Goal: Information Seeking & Learning: Learn about a topic

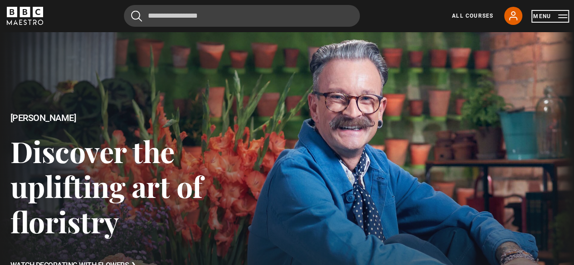
click at [562, 15] on button "Menu" at bounding box center [550, 16] width 34 height 9
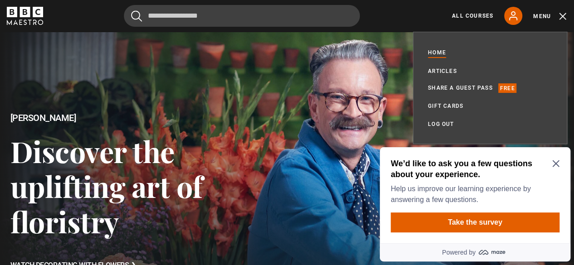
click at [560, 163] on div "We’d like to ask you a few questions about your experience. Help us improve our…" at bounding box center [475, 195] width 191 height 96
click at [466, 16] on link "All Courses" at bounding box center [472, 16] width 41 height 8
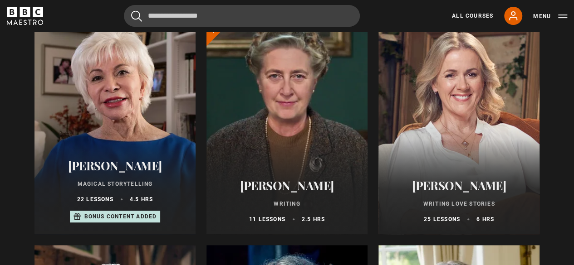
scroll to position [109, 0]
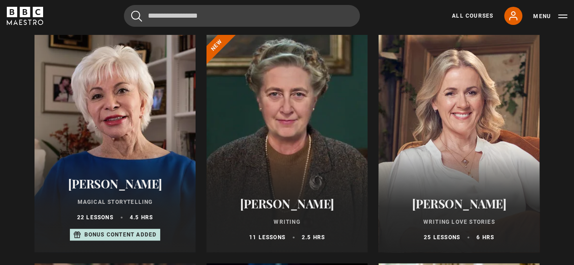
click at [118, 121] on div at bounding box center [114, 144] width 161 height 218
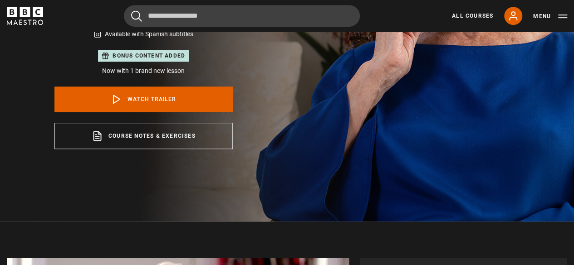
scroll to position [200, 0]
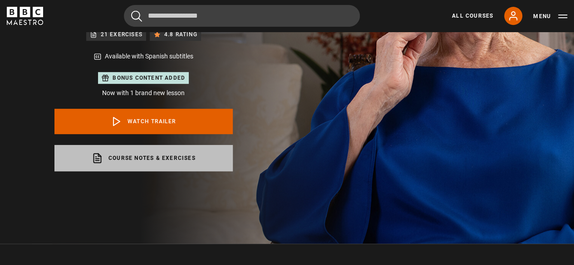
click at [137, 161] on link "Course notes & exercises opens in a new tab" at bounding box center [143, 158] width 178 height 26
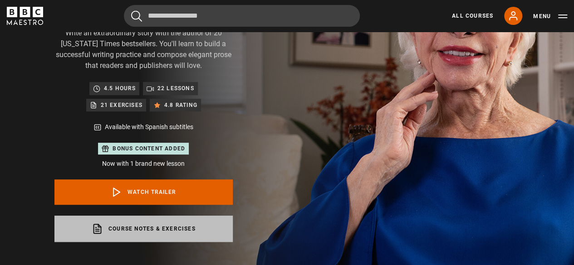
scroll to position [127, 0]
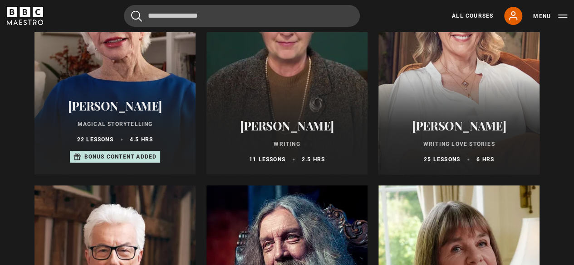
scroll to position [182, 0]
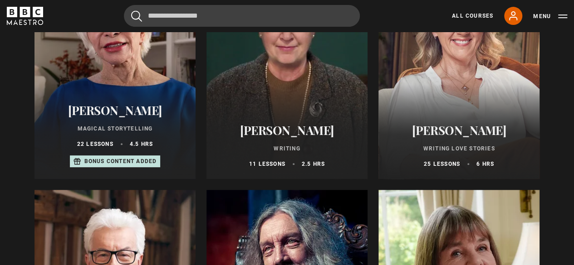
click at [470, 94] on div at bounding box center [458, 70] width 161 height 218
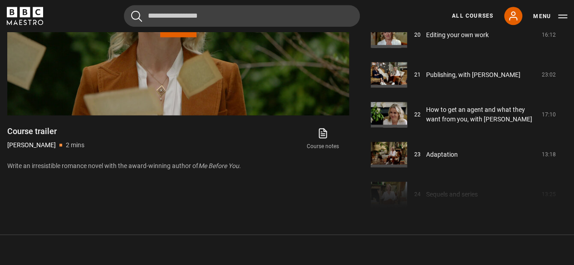
scroll to position [842, 0]
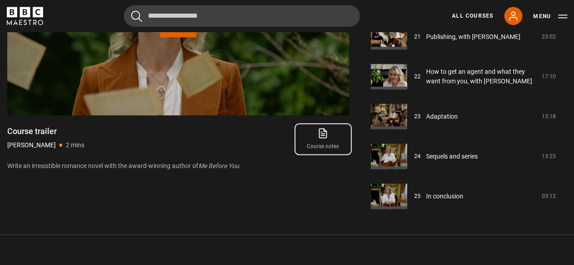
click at [321, 132] on icon at bounding box center [323, 132] width 5 height 7
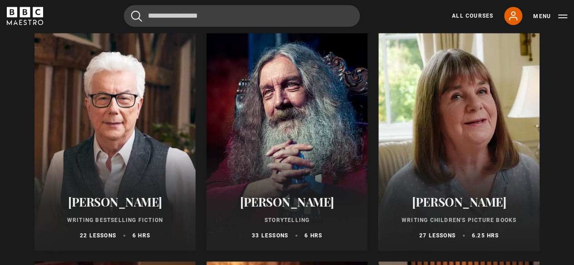
scroll to position [347, 0]
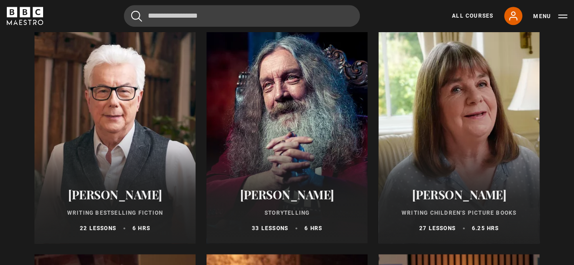
click at [98, 196] on h2 "[PERSON_NAME]" at bounding box center [114, 195] width 139 height 14
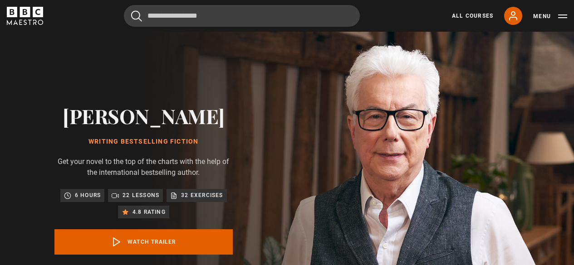
click at [375, 188] on img at bounding box center [319, 198] width 574 height 333
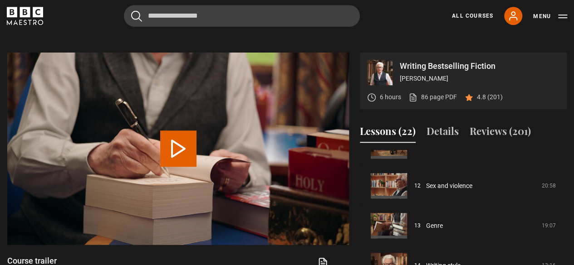
scroll to position [347, 0]
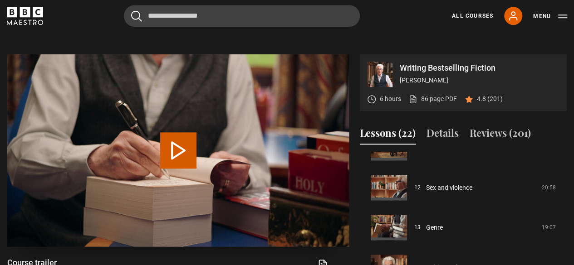
click at [180, 146] on button "Play Video" at bounding box center [178, 151] width 36 height 36
click at [374, 24] on div "Cancel Courses Previous courses Next courses Agatha Christie Writing 12 Related…" at bounding box center [287, 16] width 560 height 22
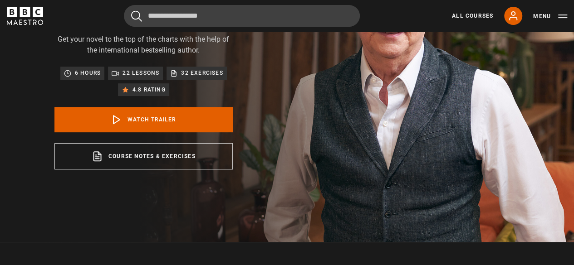
scroll to position [117, 0]
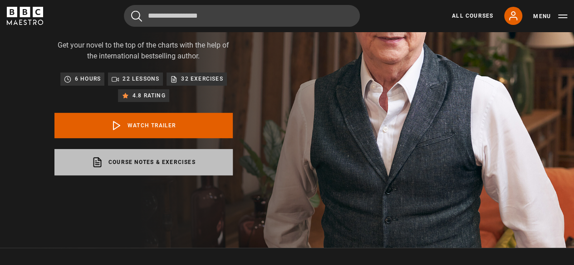
click at [177, 160] on link "Course notes & exercises opens in a new tab" at bounding box center [143, 162] width 178 height 26
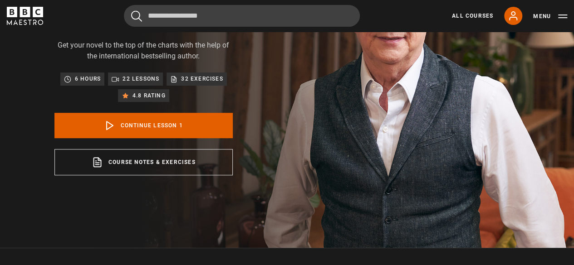
scroll to position [364, 0]
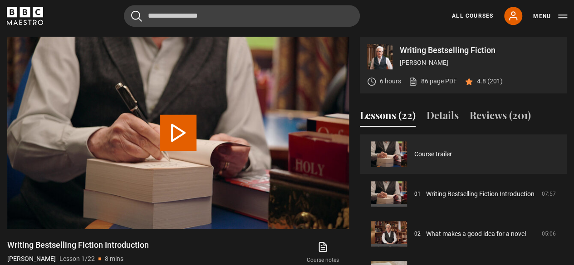
scroll to position [117, 0]
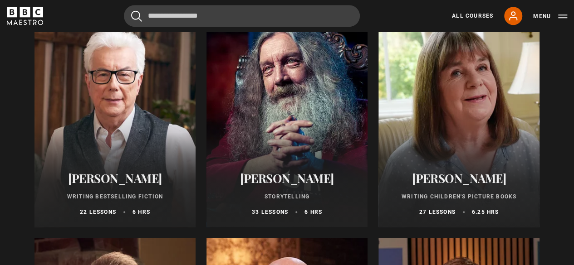
click at [281, 177] on h2 "[PERSON_NAME]" at bounding box center [286, 179] width 139 height 14
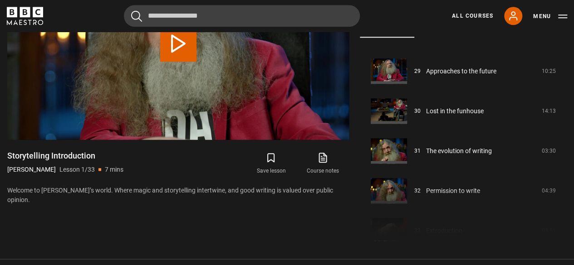
scroll to position [1162, 0]
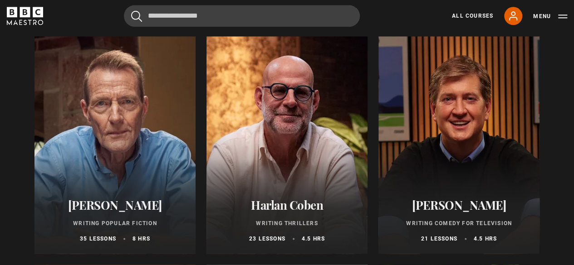
scroll to position [563, 0]
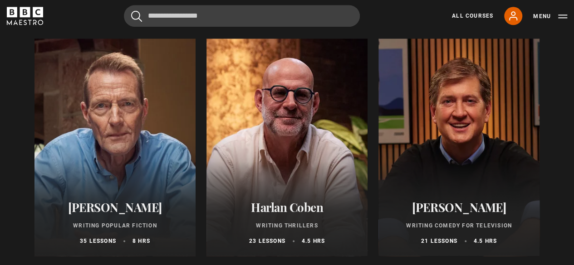
click at [107, 203] on h2 "[PERSON_NAME]" at bounding box center [114, 208] width 139 height 14
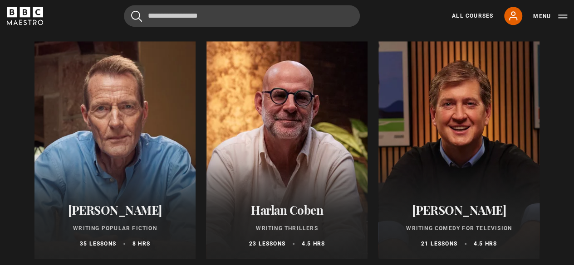
scroll to position [599, 0]
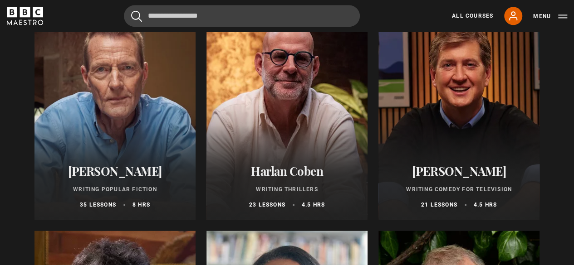
click at [264, 174] on h2 "Harlan Coben" at bounding box center [286, 171] width 139 height 14
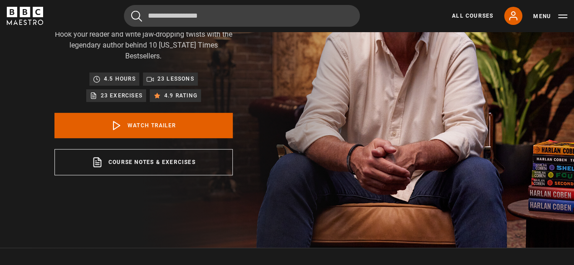
scroll to position [99, 0]
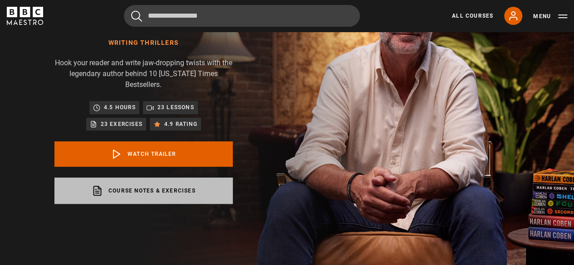
click at [131, 188] on link "Course notes & exercises opens in a new tab" at bounding box center [143, 191] width 178 height 26
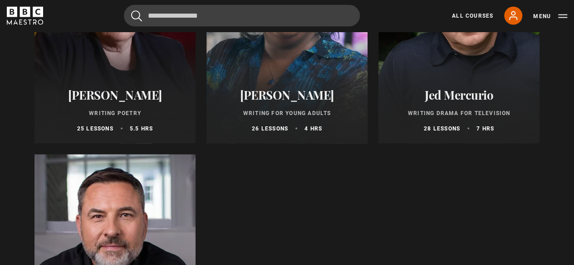
scroll to position [817, 0]
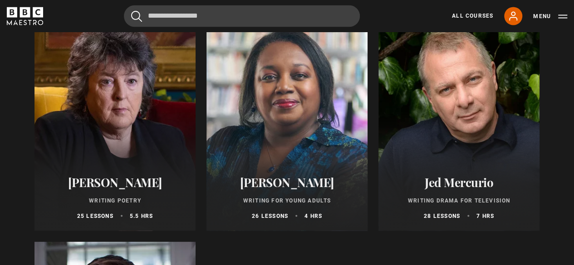
click at [268, 185] on h2 "[PERSON_NAME]" at bounding box center [286, 182] width 139 height 14
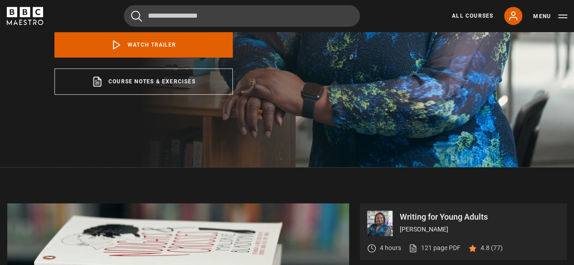
scroll to position [216, 0]
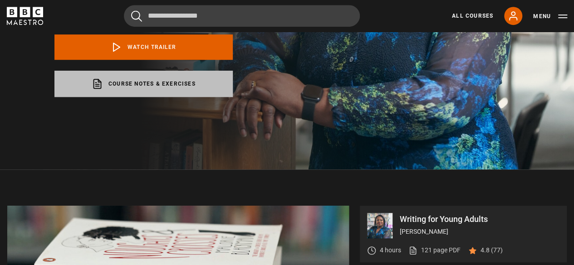
click at [157, 80] on link "Course notes & exercises opens in a new tab" at bounding box center [143, 84] width 178 height 26
